Goal: Information Seeking & Learning: Check status

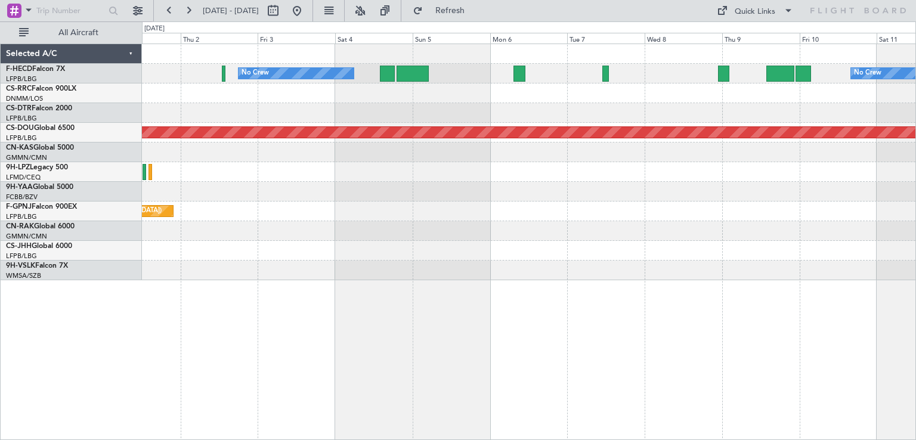
click at [575, 240] on div "No Crew No Crew Planned Maint [GEOGRAPHIC_DATA] ([GEOGRAPHIC_DATA]) Planned Mai…" at bounding box center [528, 162] width 773 height 236
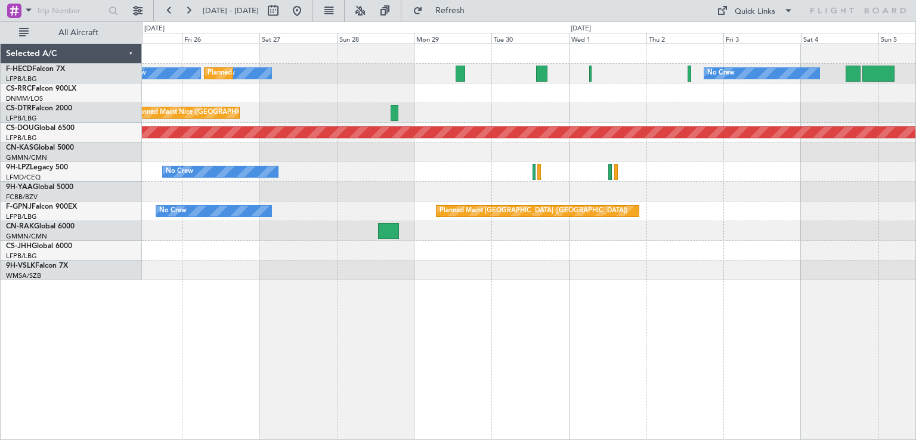
click at [531, 237] on div at bounding box center [528, 231] width 773 height 20
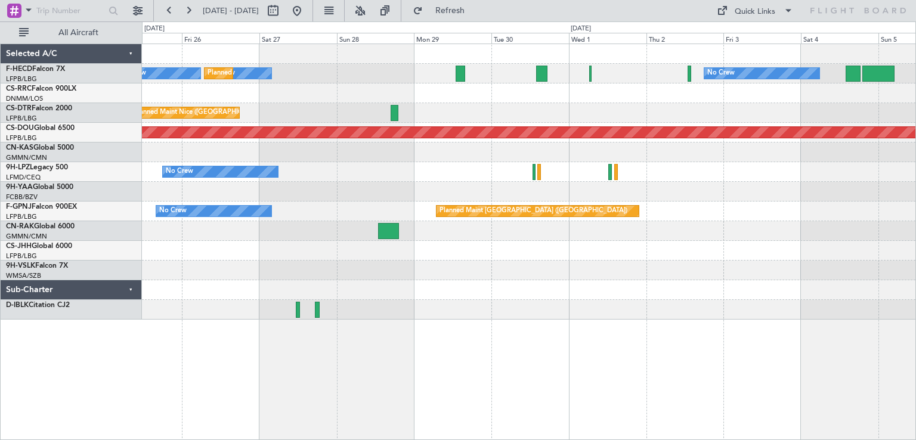
click at [501, 299] on div "No Crew No Crew Planned Maint [GEOGRAPHIC_DATA] ([GEOGRAPHIC_DATA]) No Crew [GE…" at bounding box center [528, 181] width 773 height 275
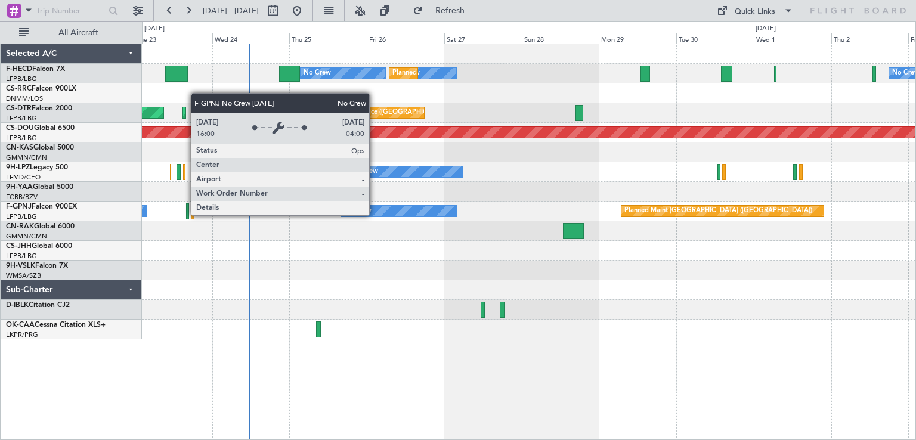
click at [374, 215] on div "No Crew" at bounding box center [398, 211] width 115 height 11
